Goal: Find specific page/section: Find specific page/section

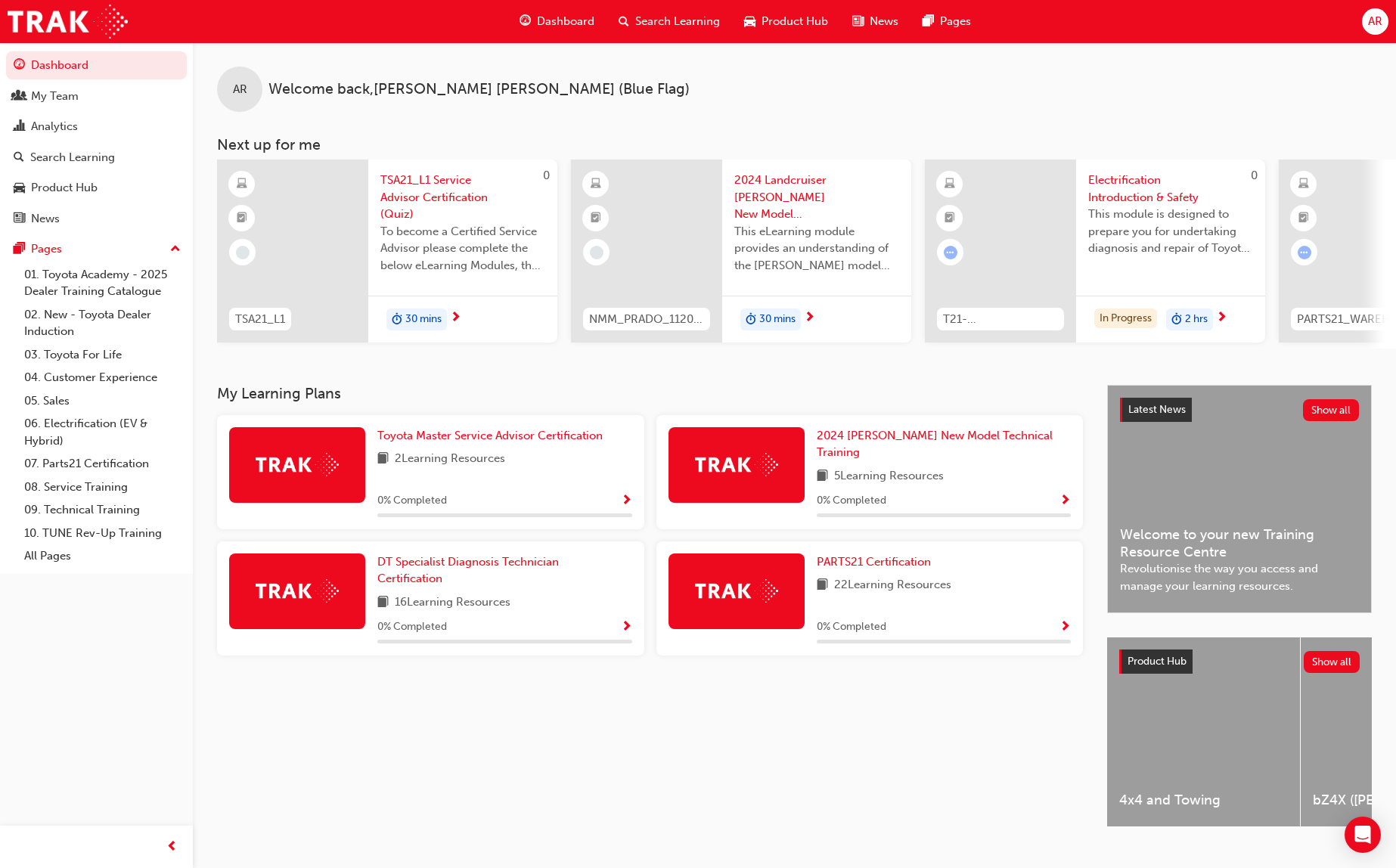
click at [544, 22] on span "Dashboard" at bounding box center [566, 21] width 57 height 17
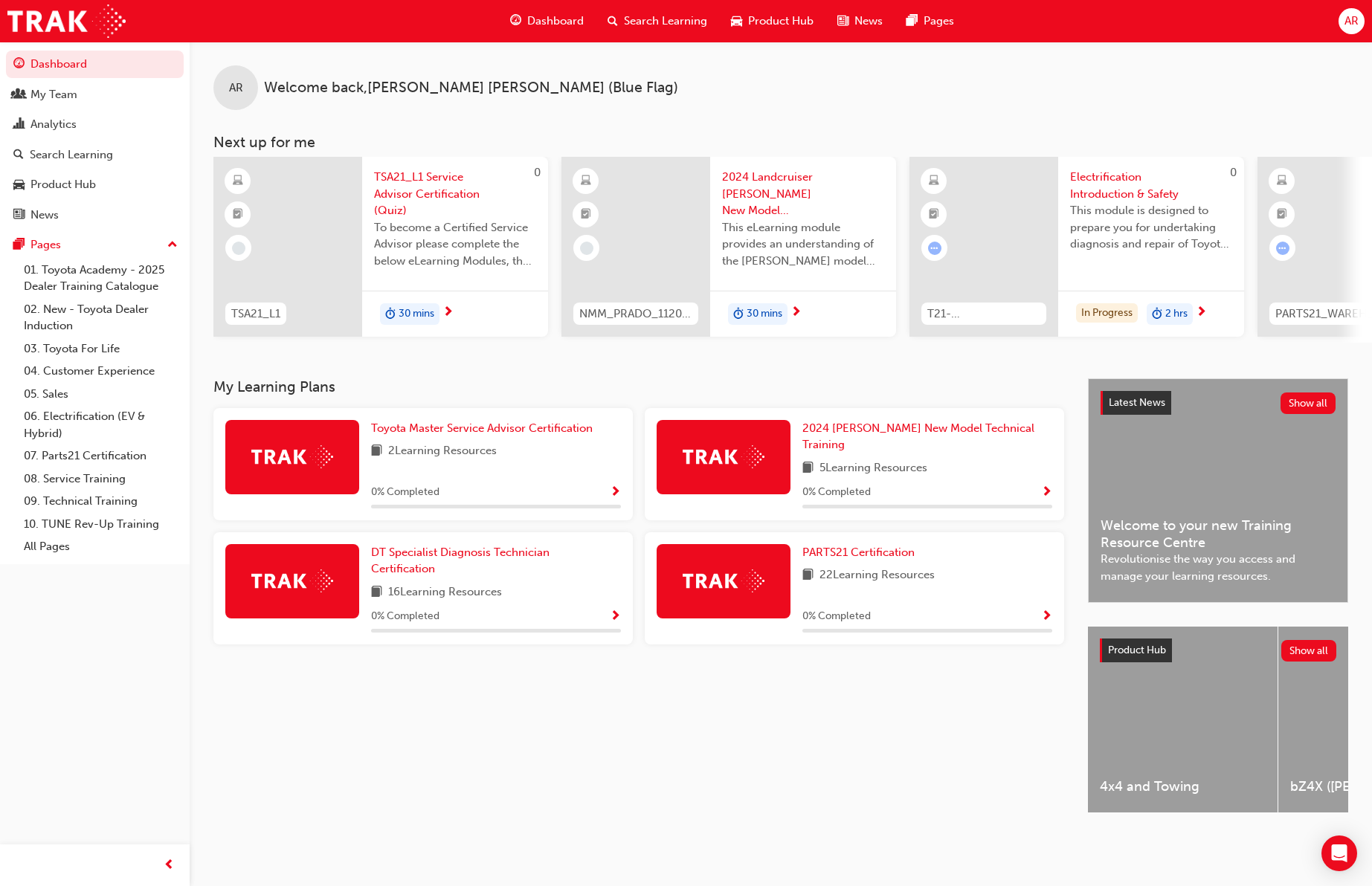
drag, startPoint x: 714, startPoint y: 125, endPoint x: 691, endPoint y: 126, distance: 23.0
click at [713, 125] on div "AR Welcome back , [PERSON_NAME] (Blue Flag) Next up for me 0 TSA21_L1 TSA21_L1 …" at bounding box center [780, 191] width 1182 height 301
drag, startPoint x: 58, startPoint y: 88, endPoint x: 55, endPoint y: 74, distance: 14.3
click at [57, 88] on div "My Team" at bounding box center [54, 94] width 47 height 17
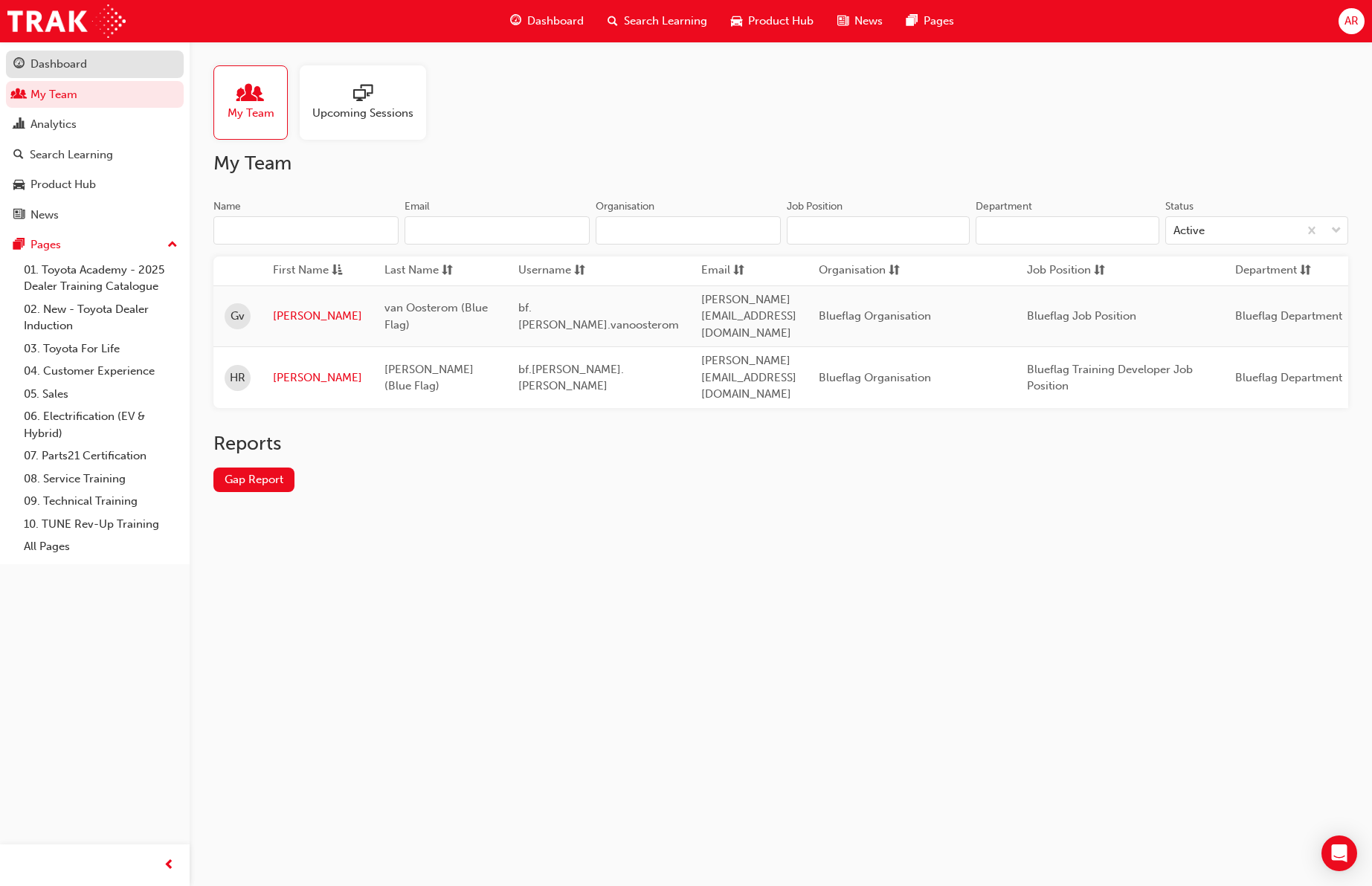
click at [55, 55] on div "Dashboard" at bounding box center [94, 63] width 163 height 19
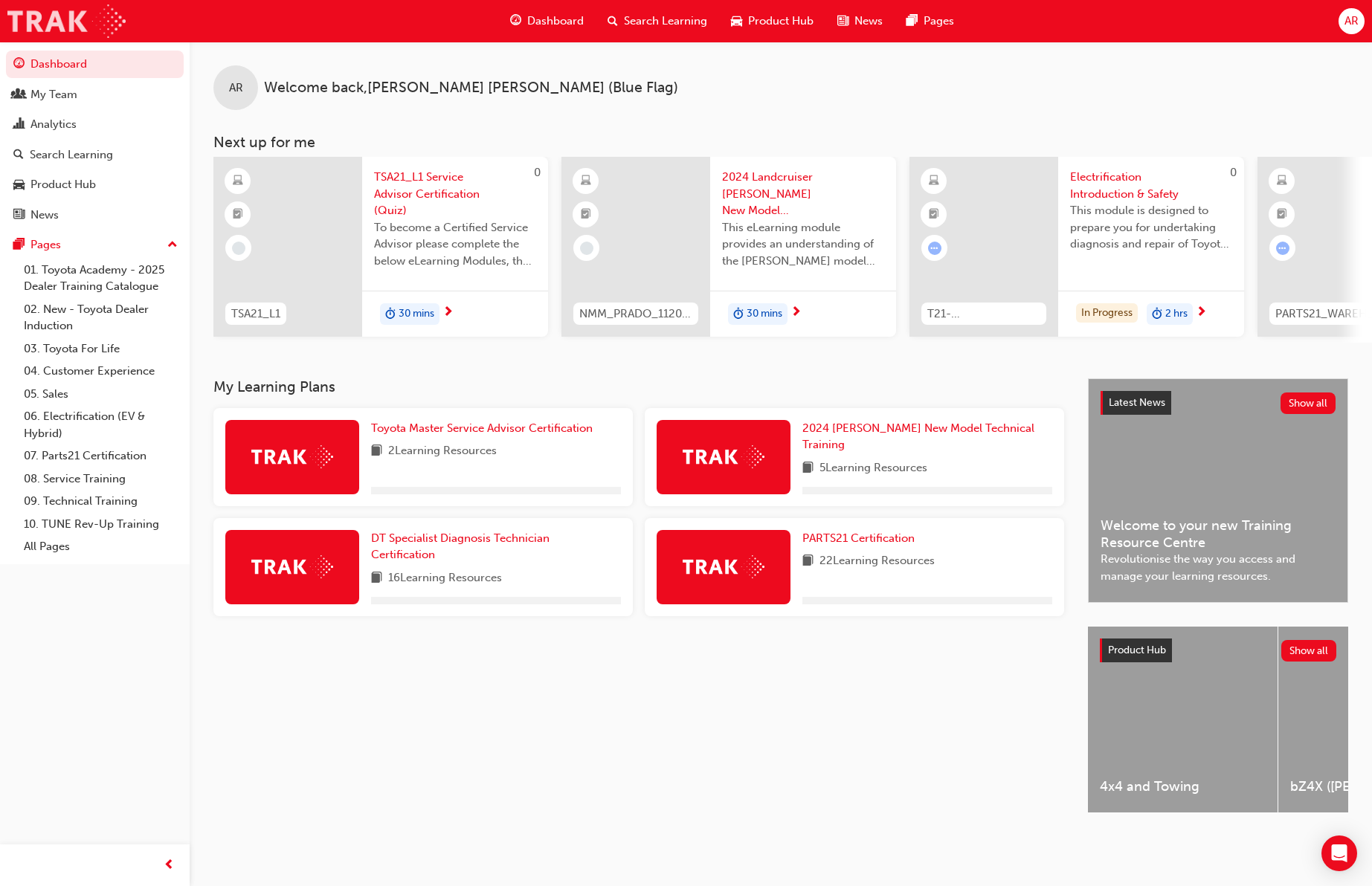
click at [62, 21] on img at bounding box center [66, 21] width 118 height 34
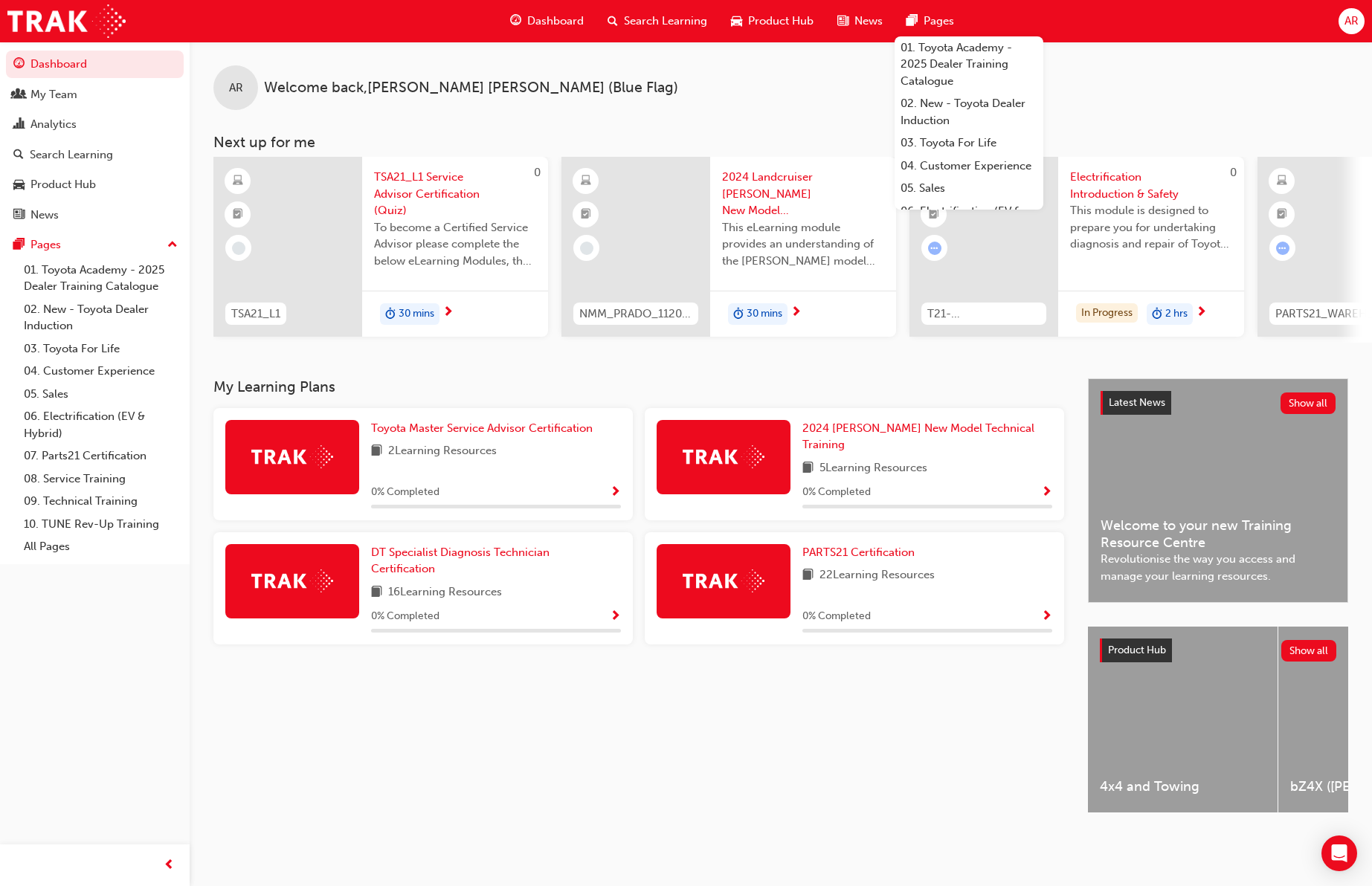
click at [926, 17] on span "Pages" at bounding box center [938, 20] width 31 height 17
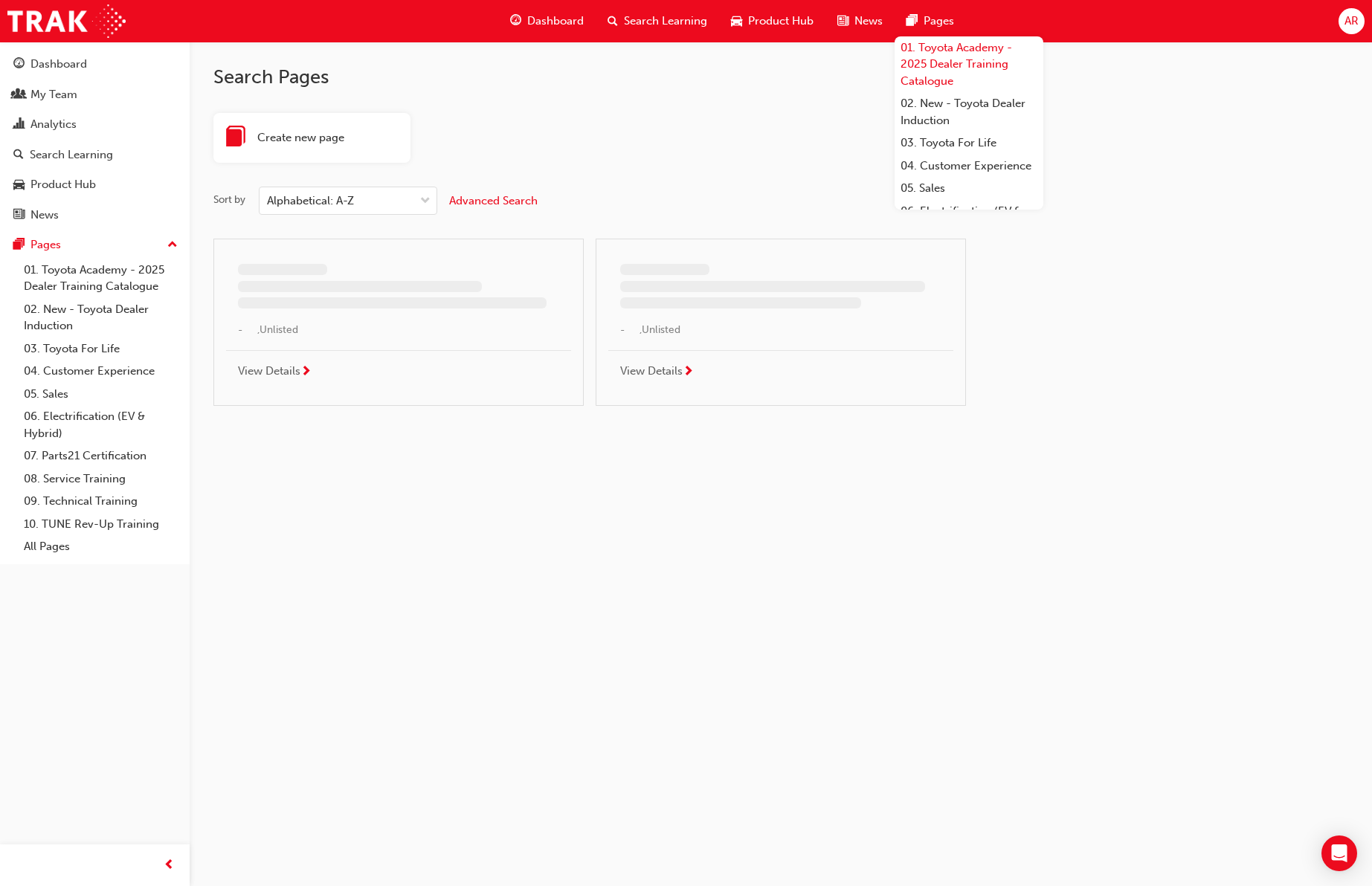
click at [940, 50] on link "01. Toyota Academy - 2025 Dealer Training Catalogue" at bounding box center [968, 64] width 149 height 56
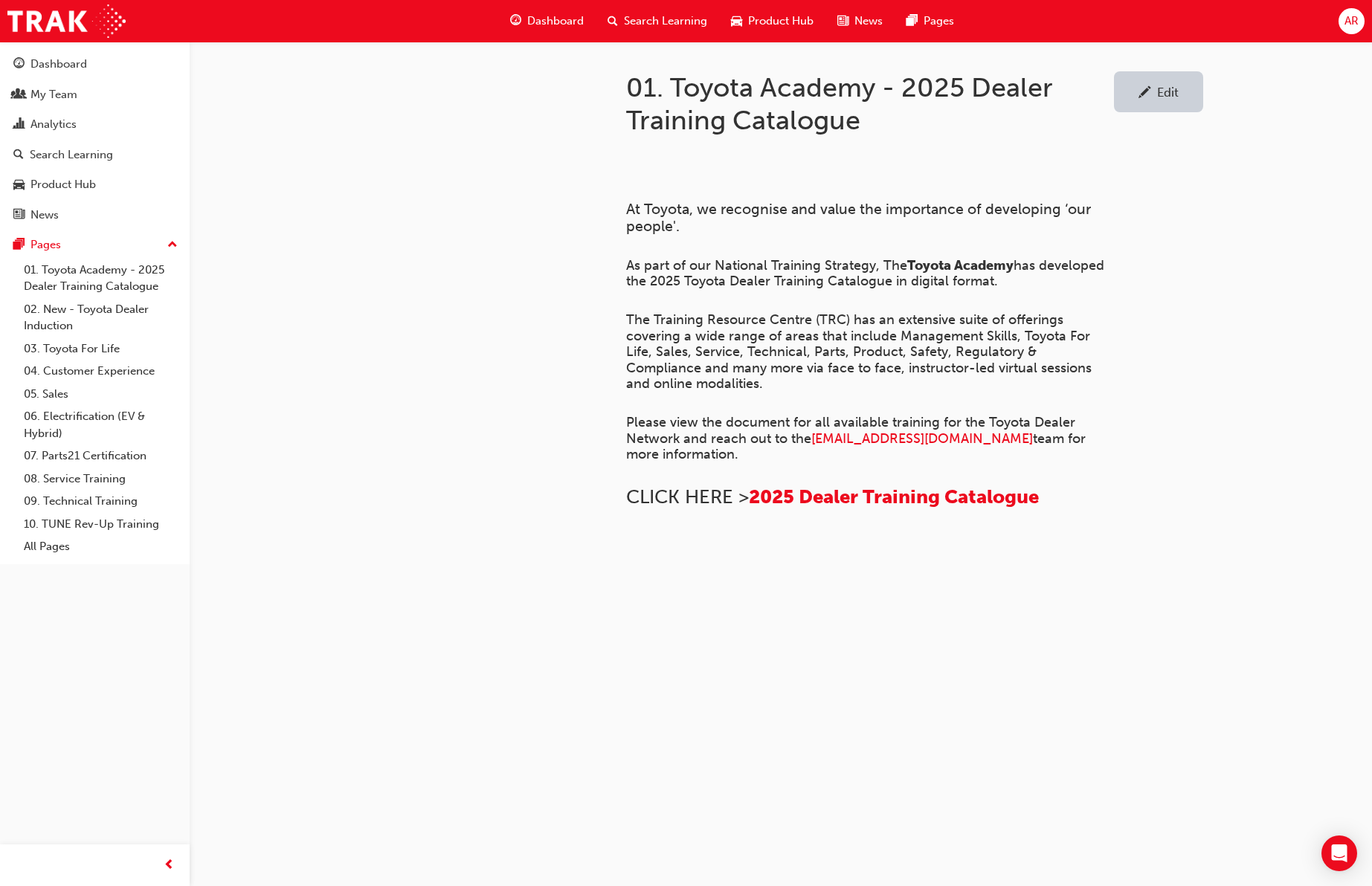
scroll to position [808, 0]
click at [518, 290] on div at bounding box center [468, 356] width 268 height 629
click at [549, 21] on span "Dashboard" at bounding box center [556, 20] width 56 height 17
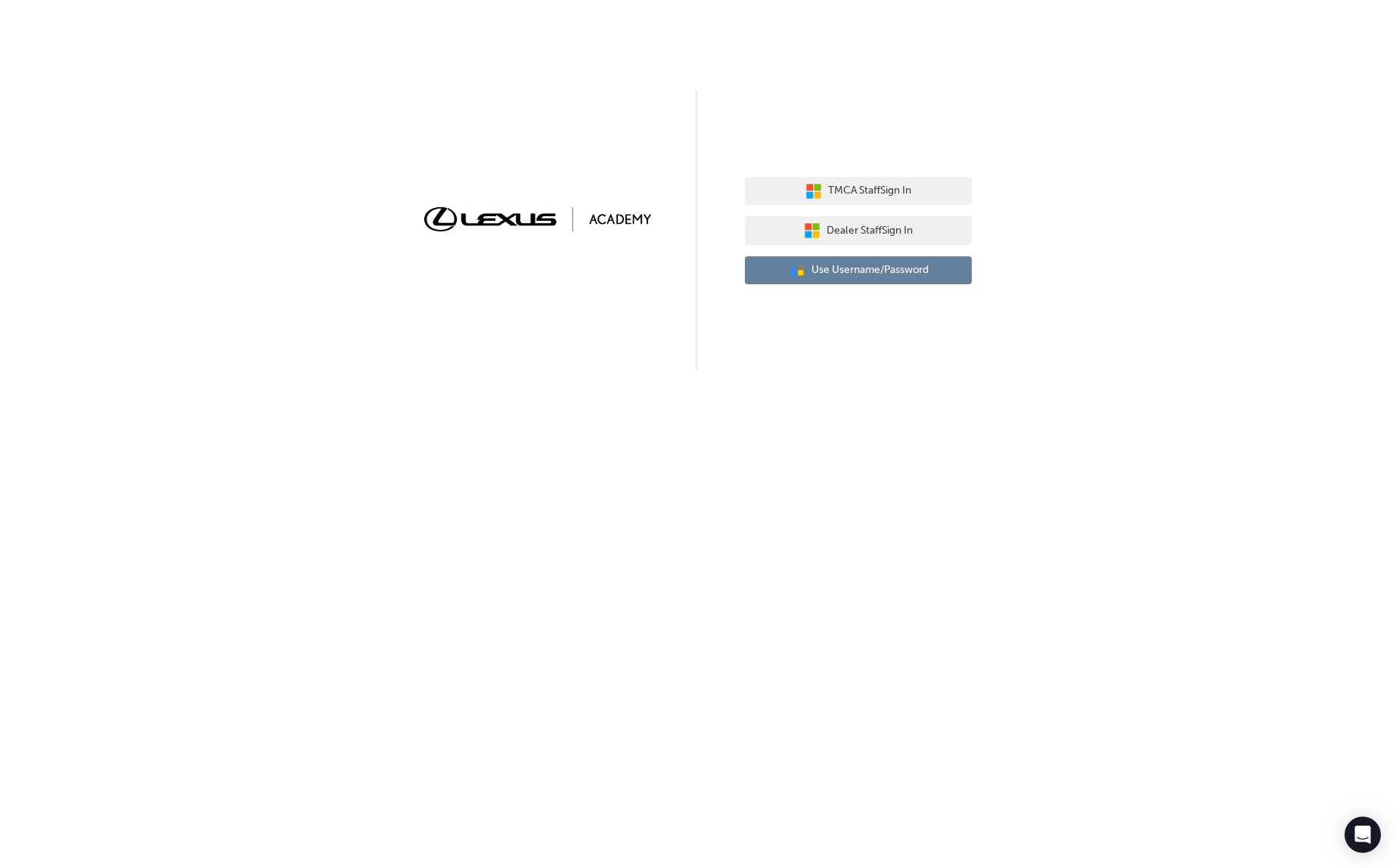
click at [853, 268] on span "Use Username/Password" at bounding box center [870, 270] width 118 height 17
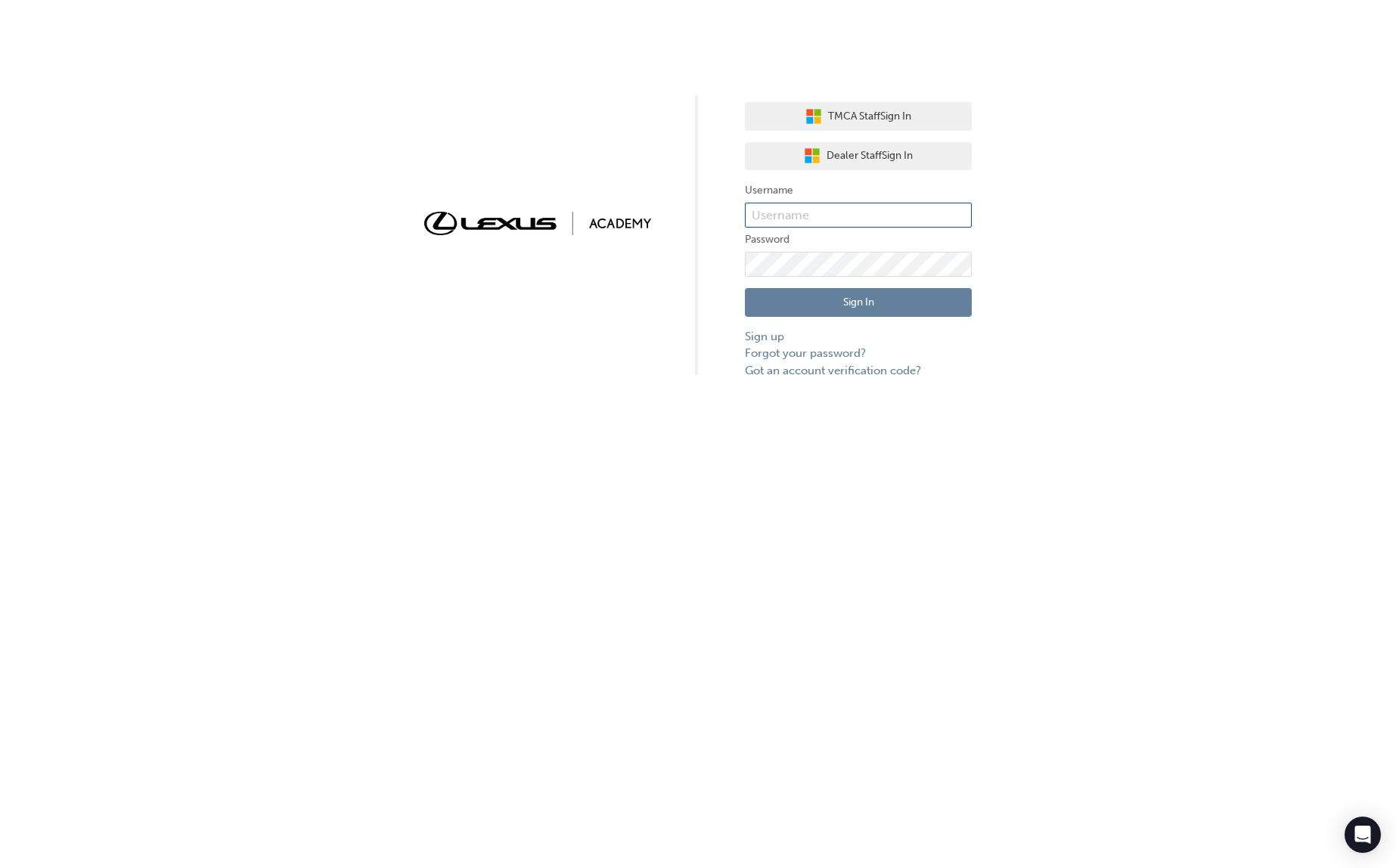
type input "bf.[PERSON_NAME].[PERSON_NAME]"
click at [877, 212] on input "bf.[PERSON_NAME].[PERSON_NAME]" at bounding box center [859, 215] width 227 height 26
click at [695, 318] on div at bounding box center [696, 235] width 3 height 280
click at [825, 290] on button "Sign In" at bounding box center [859, 302] width 227 height 29
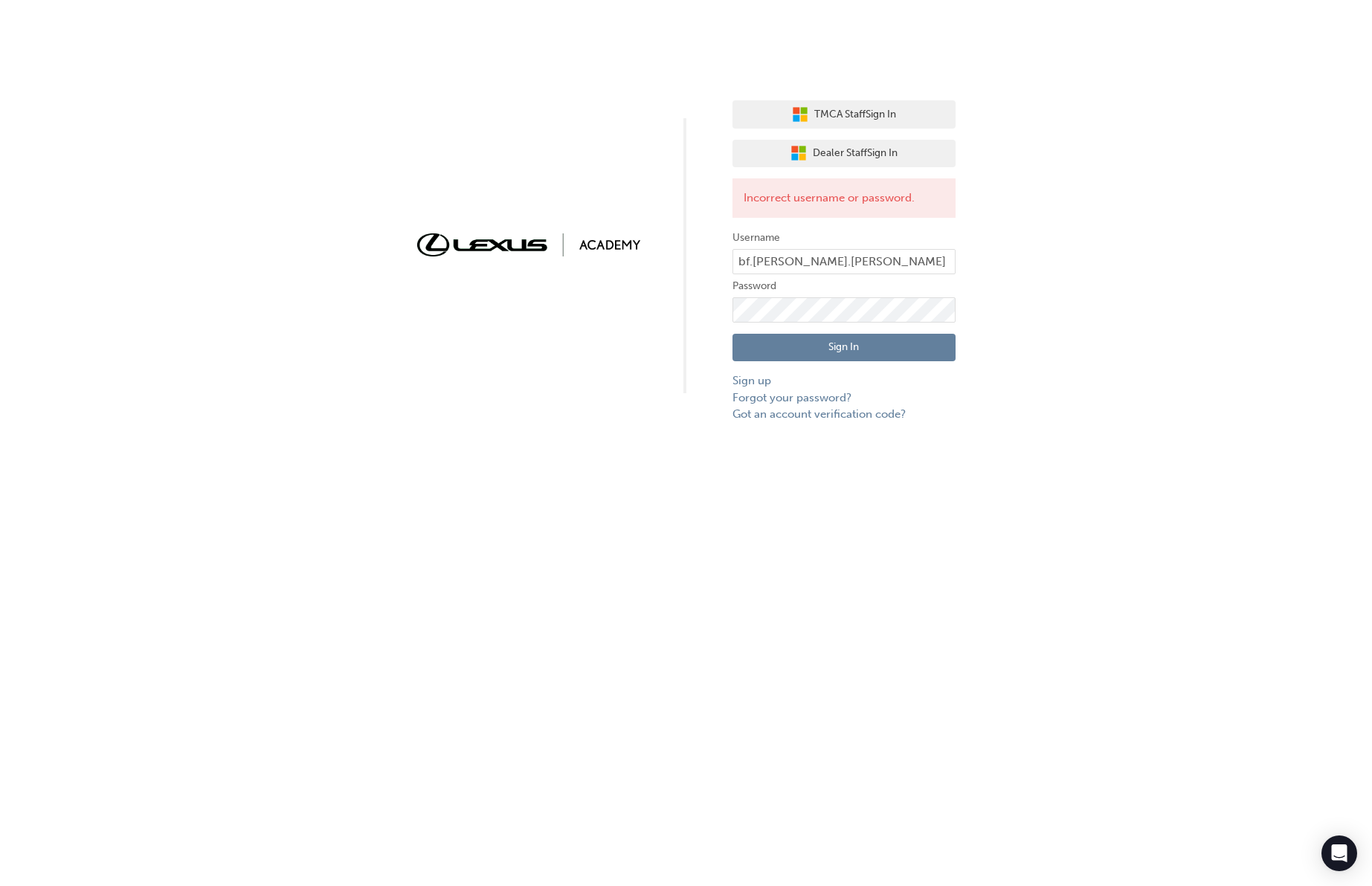
click at [849, 346] on button "Sign In" at bounding box center [844, 348] width 223 height 28
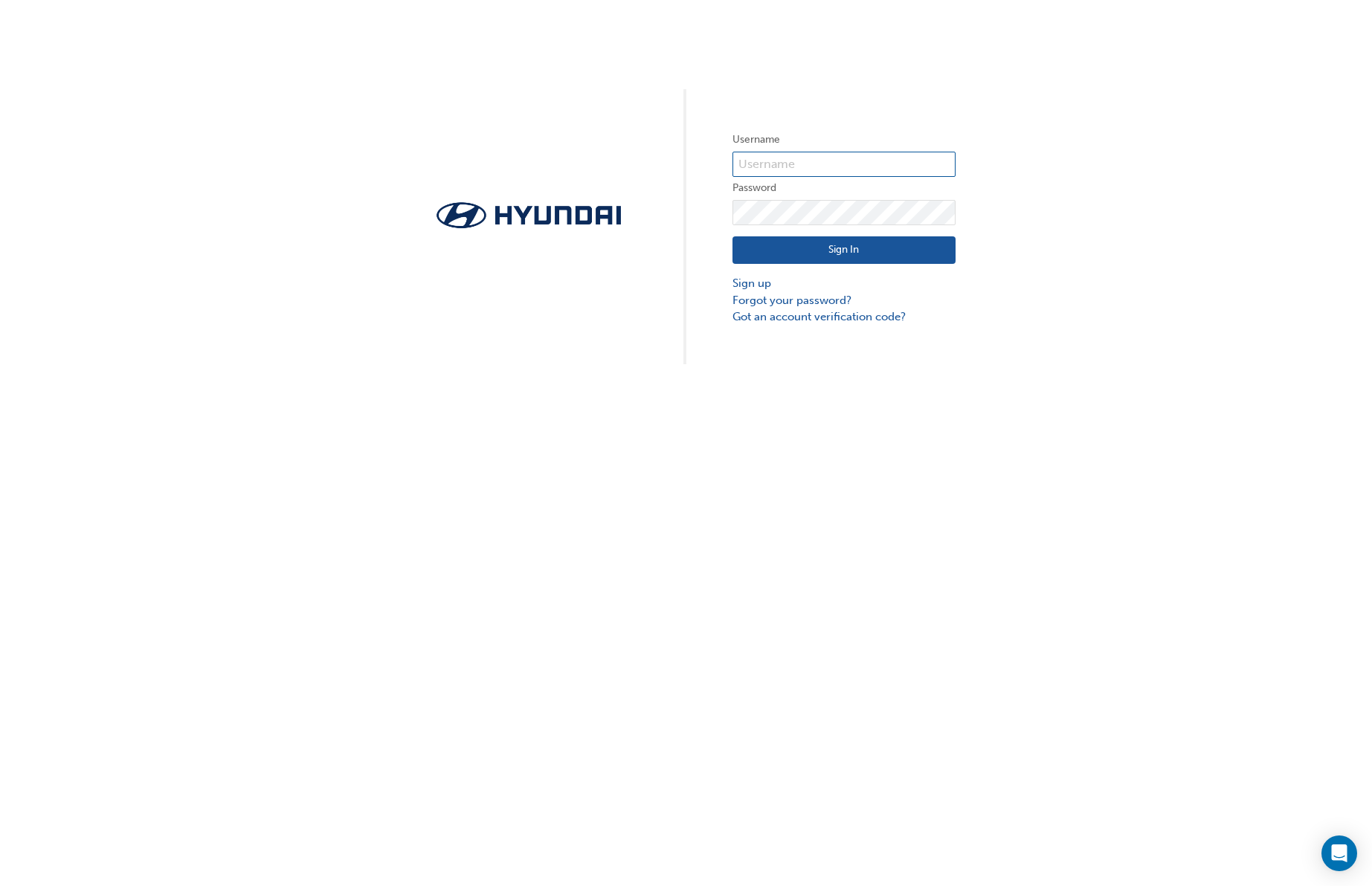
type input "bf.[PERSON_NAME].[PERSON_NAME]"
click at [846, 249] on button "Sign In" at bounding box center [844, 250] width 223 height 28
